Goal: Task Accomplishment & Management: Manage account settings

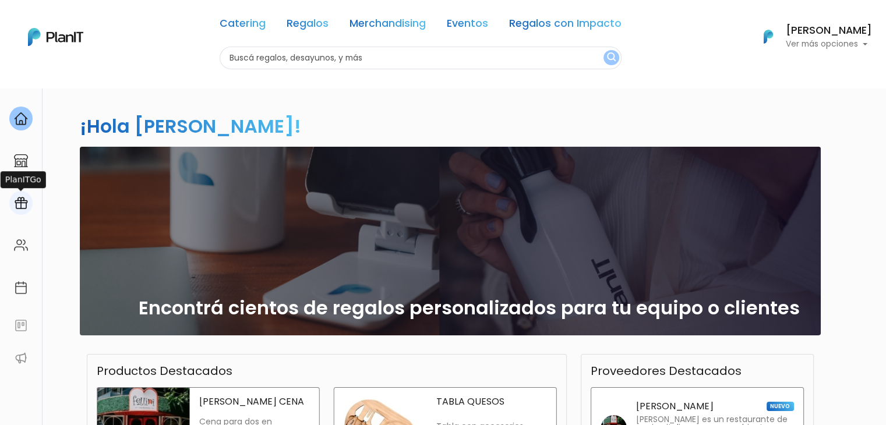
click at [19, 203] on img at bounding box center [21, 203] width 14 height 14
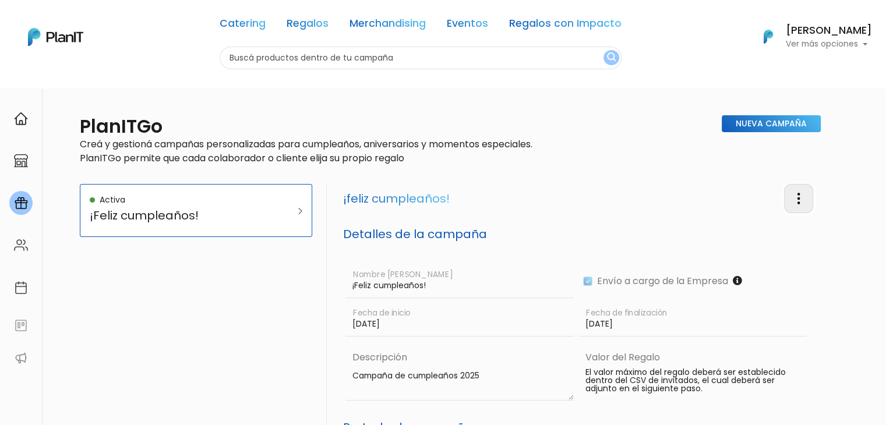
click at [801, 195] on img "button" at bounding box center [798, 199] width 14 height 14
click at [773, 229] on link "Editar Campaña" at bounding box center [760, 232] width 105 height 26
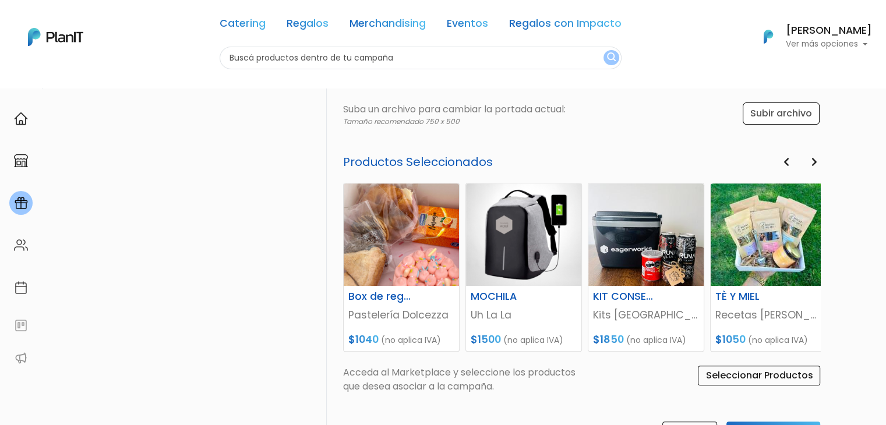
scroll to position [556, 0]
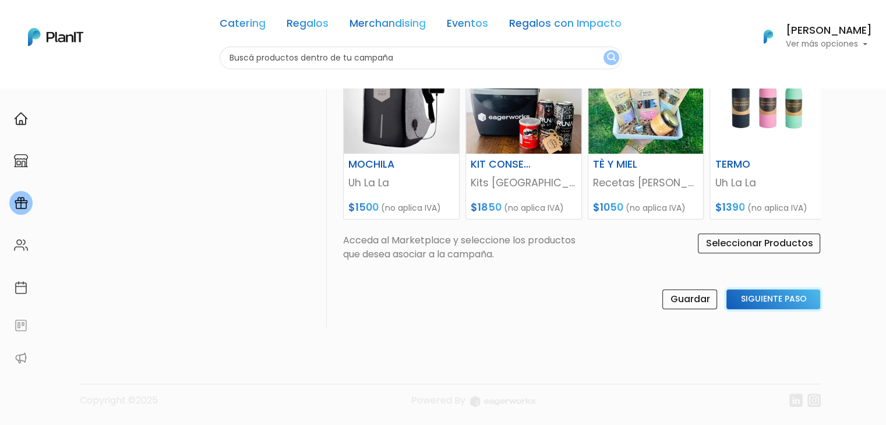
click at [766, 299] on input "Siguiente Paso" at bounding box center [773, 299] width 94 height 20
select select "birth_date"
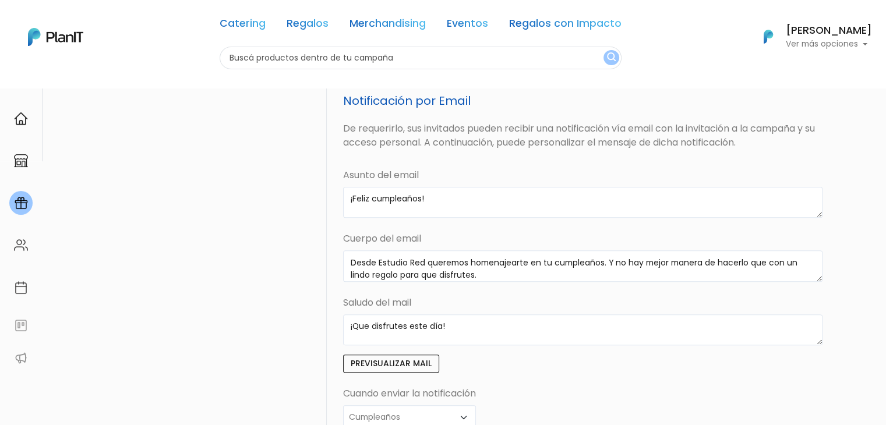
scroll to position [348, 0]
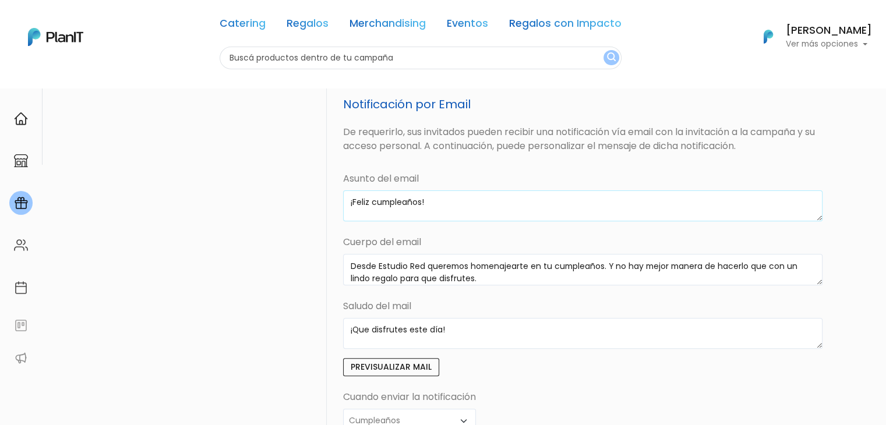
click at [393, 199] on textarea "¡Feliz cumpleaños!" at bounding box center [583, 205] width 480 height 31
drag, startPoint x: 485, startPoint y: 278, endPoint x: 320, endPoint y: 255, distance: 167.0
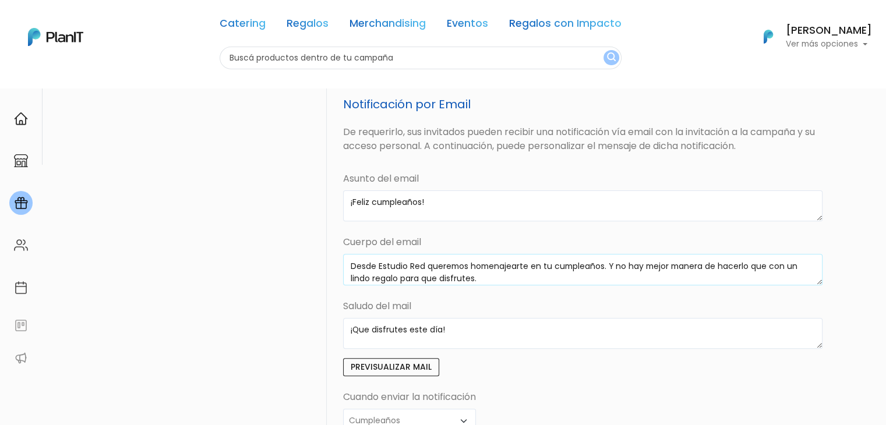
click at [320, 255] on div "Activa ¡Feliz cumpleaños! ¡feliz cumpleaños! Invitados (6 asignados) Adjuntar e…" at bounding box center [450, 167] width 741 height 663
click at [412, 332] on textarea "¡Que disfrutes este día!" at bounding box center [583, 333] width 480 height 31
click at [839, 40] on p "Ver más opciones" at bounding box center [829, 44] width 86 height 8
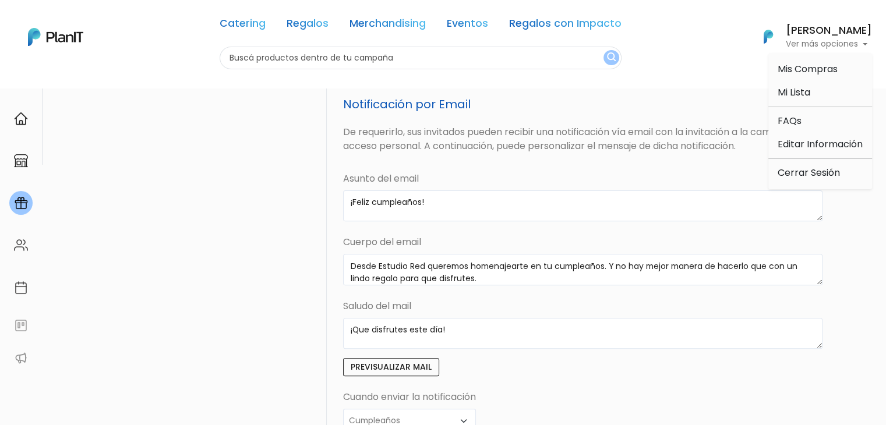
click at [787, 185] on ul "Mis Compras Mi Lista FAQs Editar Información Cerrar Sesión" at bounding box center [820, 121] width 104 height 136
click at [812, 31] on h6 "[PERSON_NAME]" at bounding box center [829, 31] width 86 height 10
click at [801, 169] on link "Cerrar Sesión" at bounding box center [820, 172] width 104 height 23
